Goal: Transaction & Acquisition: Purchase product/service

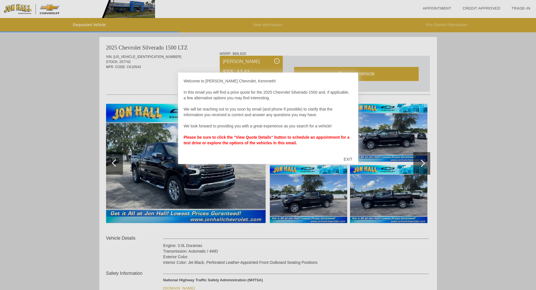
click at [92, 26] on div at bounding box center [268, 145] width 536 height 290
click at [274, 24] on div at bounding box center [268, 145] width 536 height 290
click at [348, 156] on div "EXIT" at bounding box center [348, 159] width 20 height 17
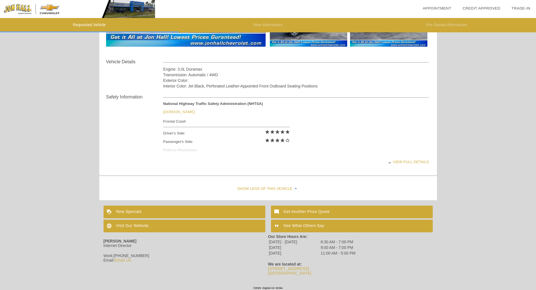
scroll to position [179, 0]
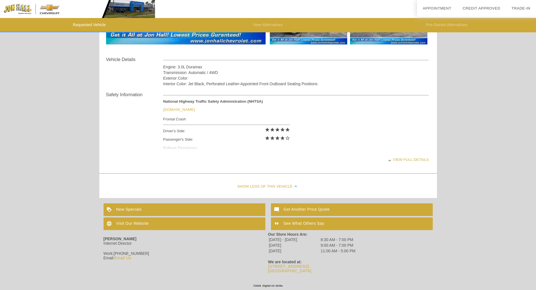
click at [405, 160] on div "View full details" at bounding box center [296, 160] width 266 height 14
click at [394, 158] on div "View less details" at bounding box center [296, 160] width 266 height 14
click at [266, 185] on div "Show Less of this Vehicle" at bounding box center [268, 187] width 338 height 23
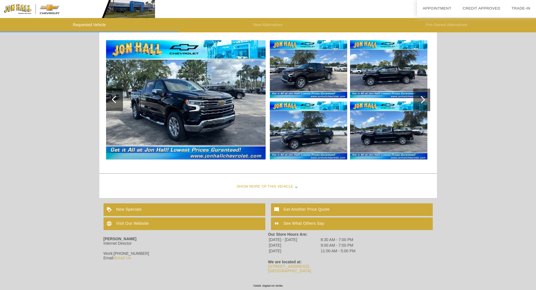
click at [266, 185] on div "Show More of this Vehicle" at bounding box center [268, 187] width 338 height 23
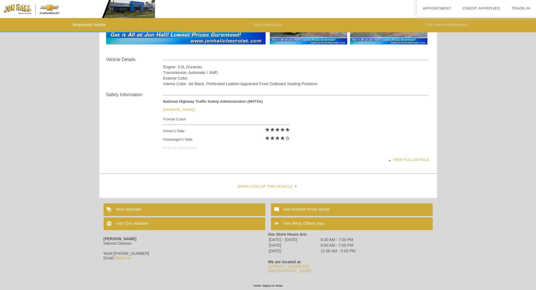
click at [267, 185] on div "Show Less of this Vehicle" at bounding box center [268, 187] width 338 height 23
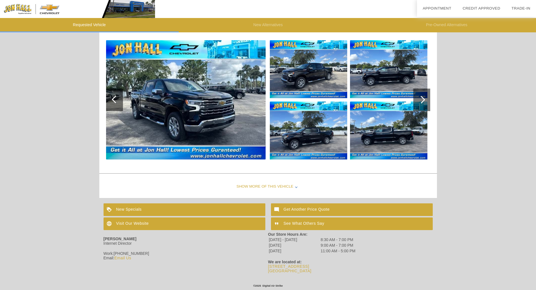
click at [267, 184] on div "Show More of this Vehicle" at bounding box center [268, 187] width 338 height 23
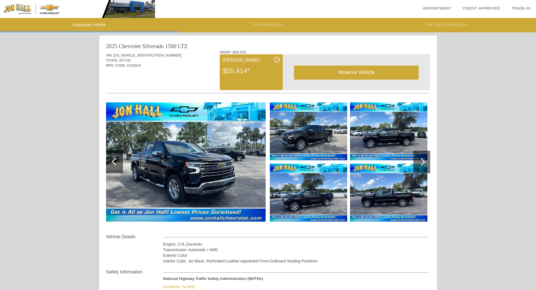
scroll to position [0, 0]
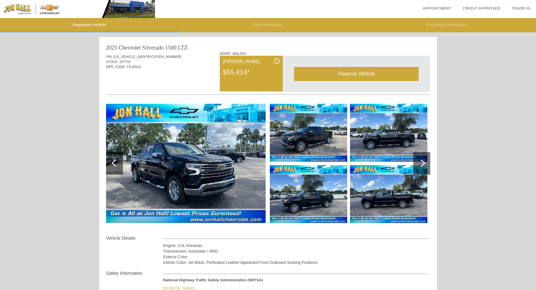
click at [86, 24] on li "Requested Vehicle" at bounding box center [89, 25] width 179 height 14
click at [477, 8] on link "Credit Approved" at bounding box center [482, 8] width 38 height 4
